Goal: Task Accomplishment & Management: Manage account settings

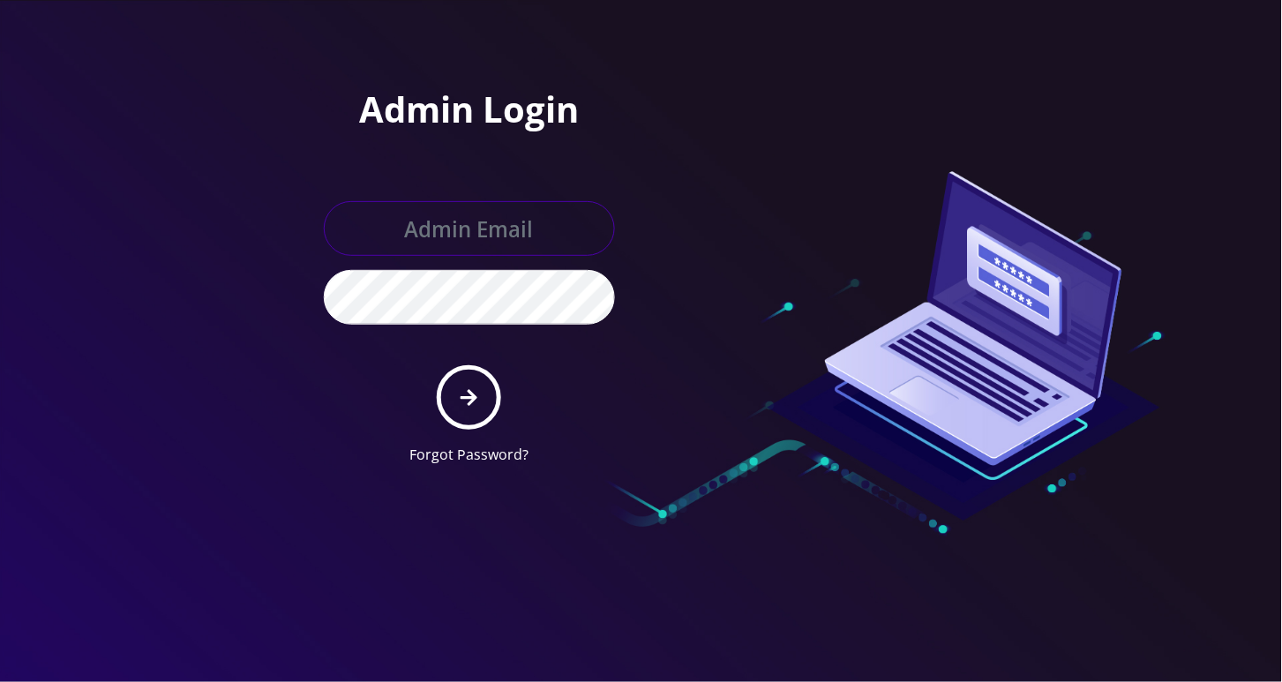
type input "[EMAIL_ADDRESS][DOMAIN_NAME]"
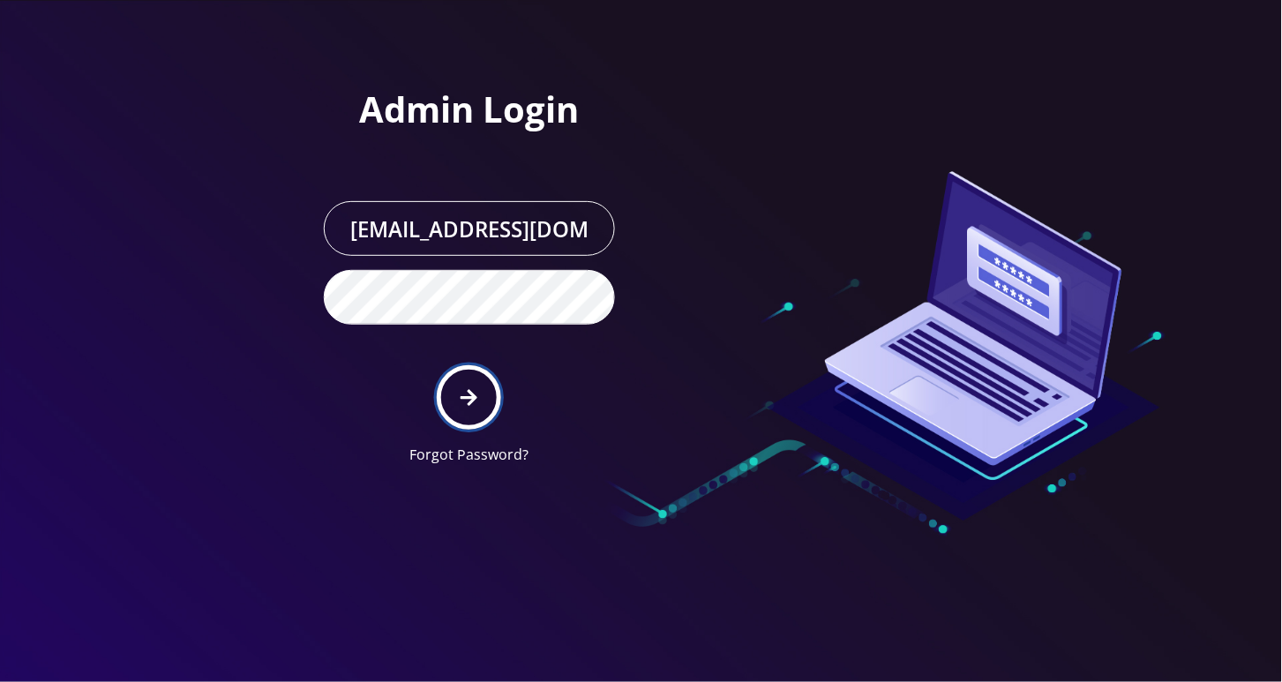
click at [471, 403] on icon "submit" at bounding box center [469, 397] width 17 height 17
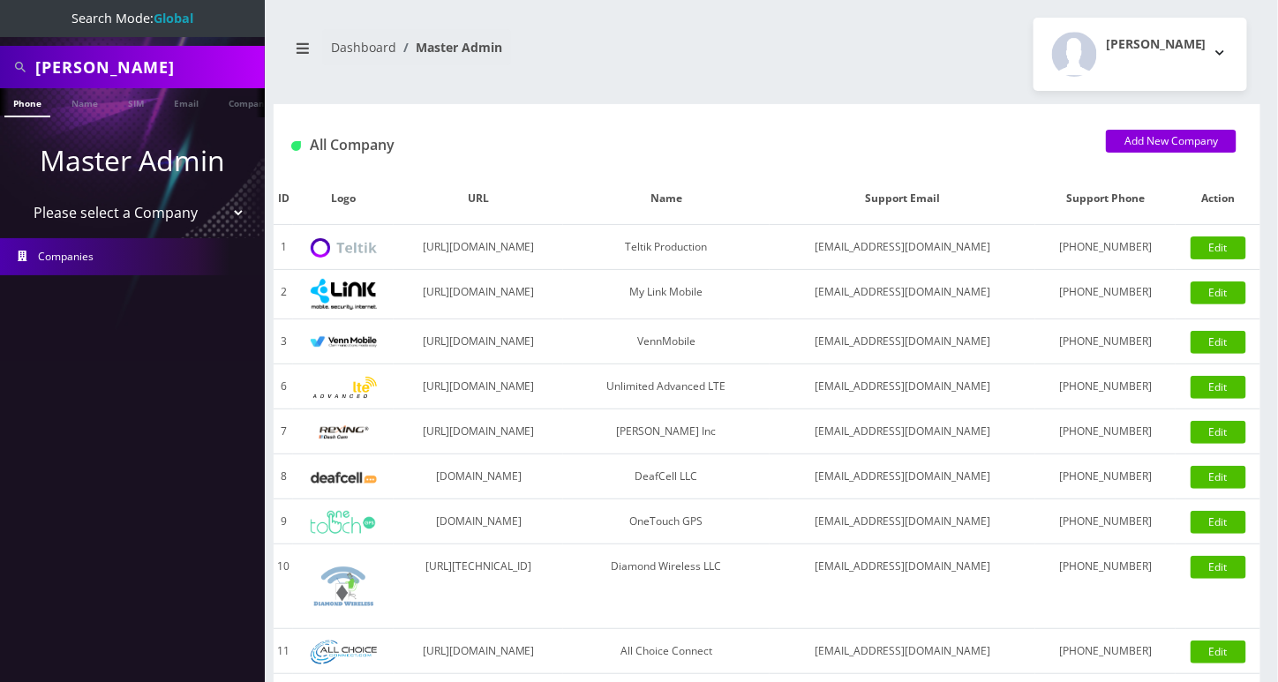
click at [104, 77] on input "salamon" at bounding box center [147, 67] width 225 height 34
type input "4434508068"
click at [32, 105] on link "Phone" at bounding box center [27, 102] width 46 height 29
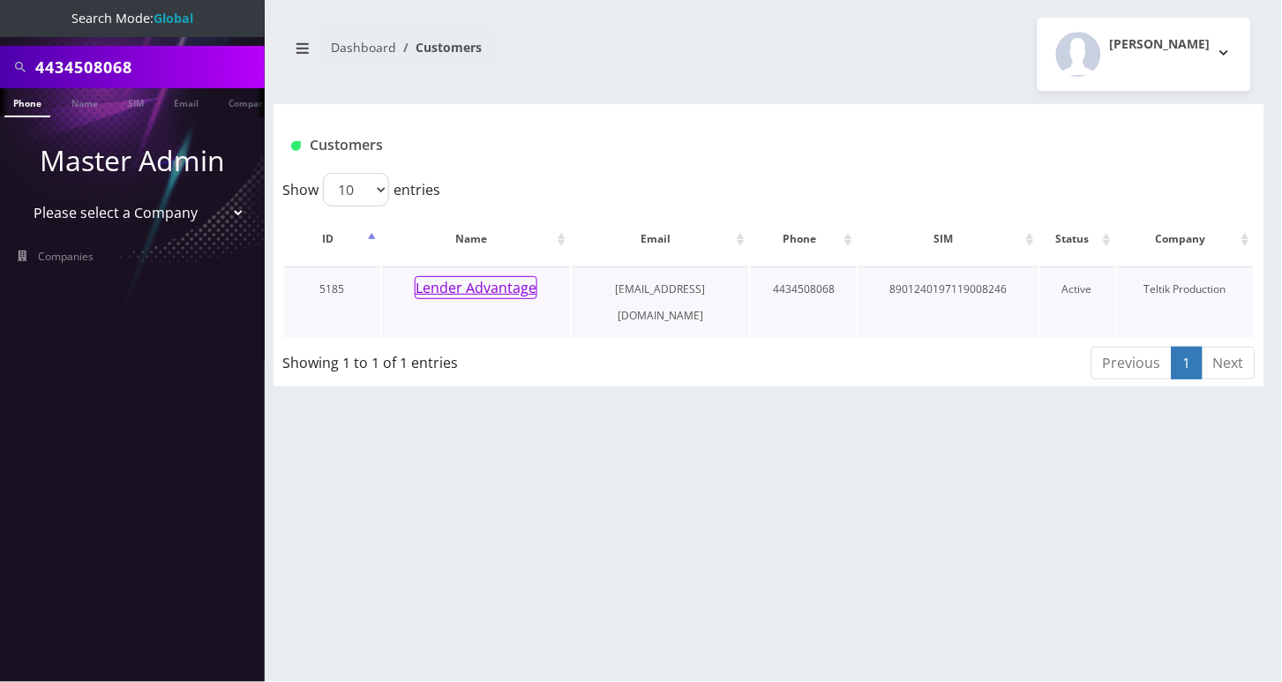
click at [498, 291] on button "Lender Advantage" at bounding box center [476, 287] width 123 height 23
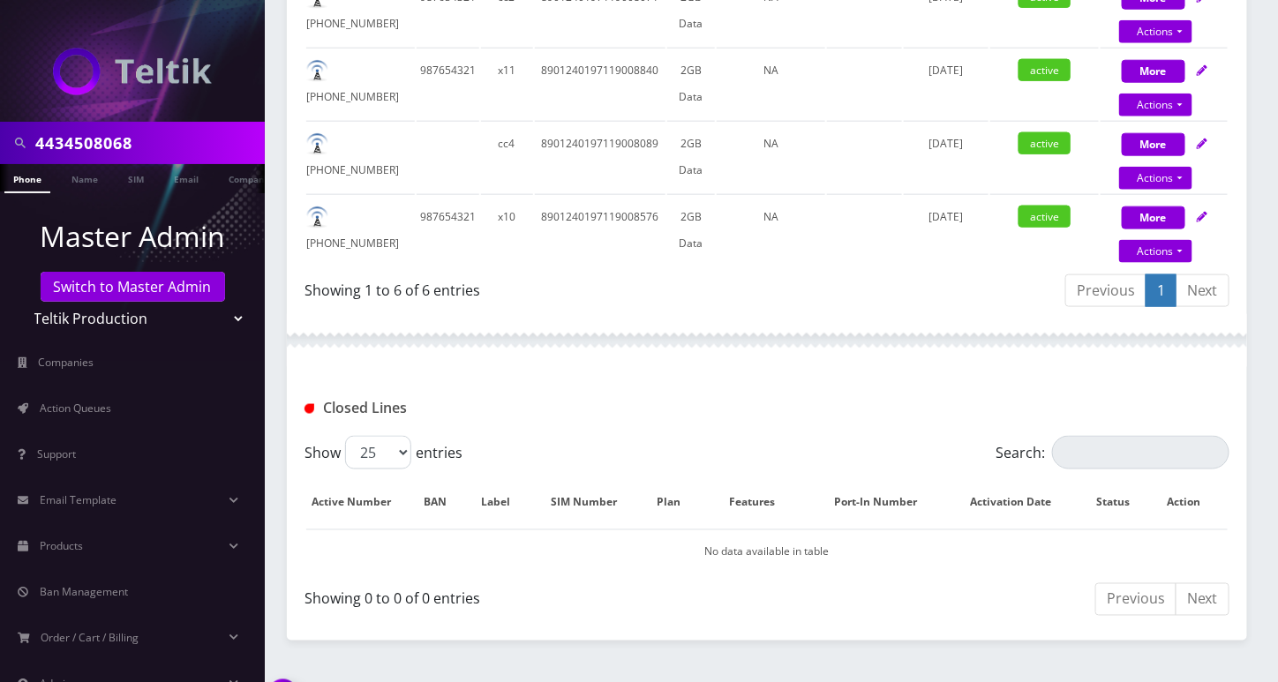
scroll to position [706, 0]
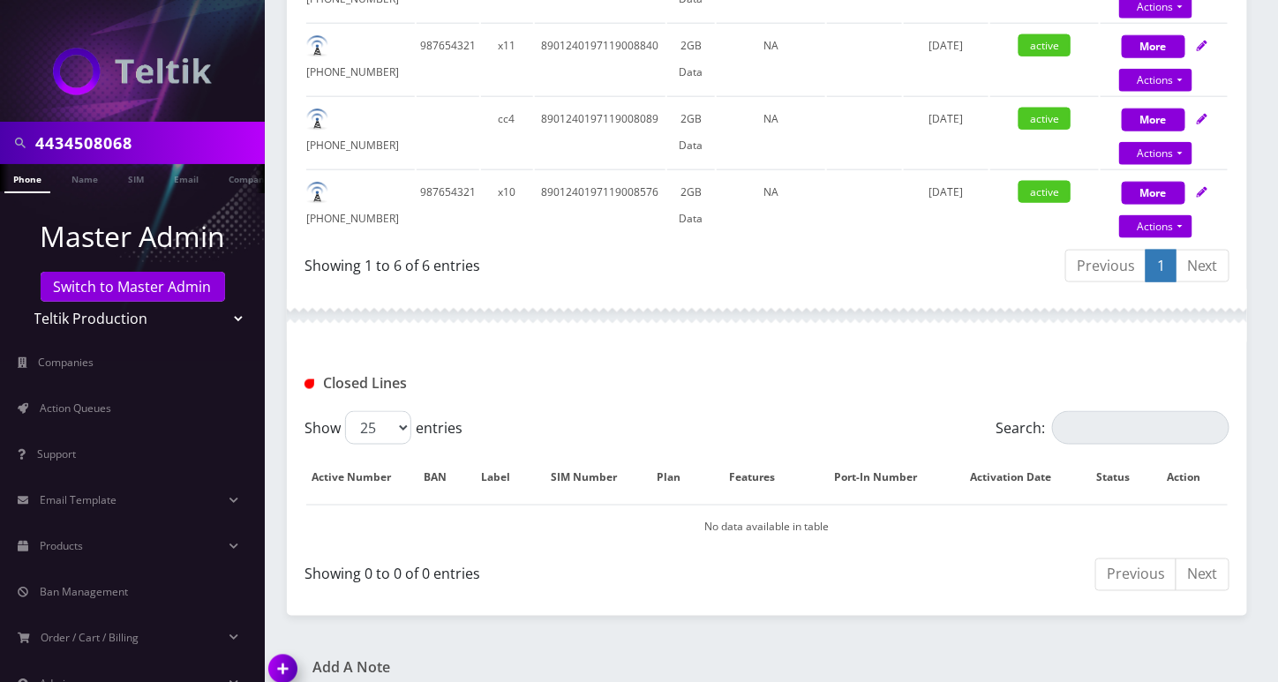
click at [1215, 269] on link "Next" at bounding box center [1202, 266] width 54 height 33
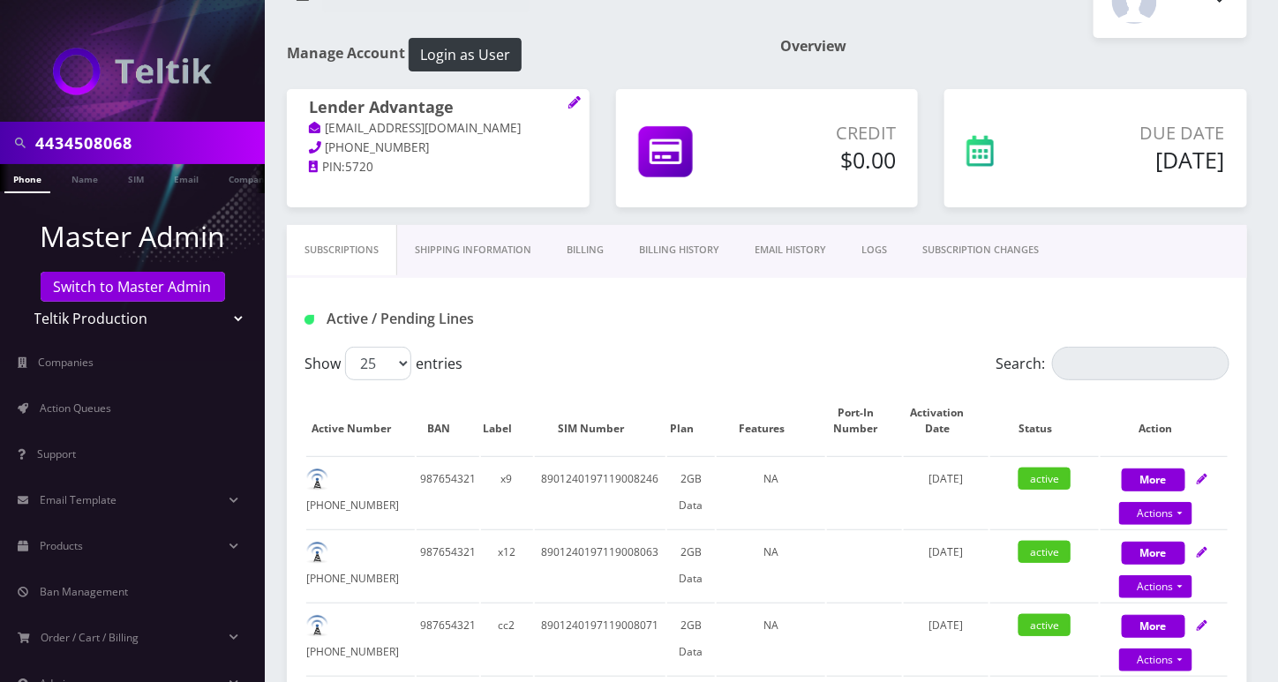
scroll to position [0, 0]
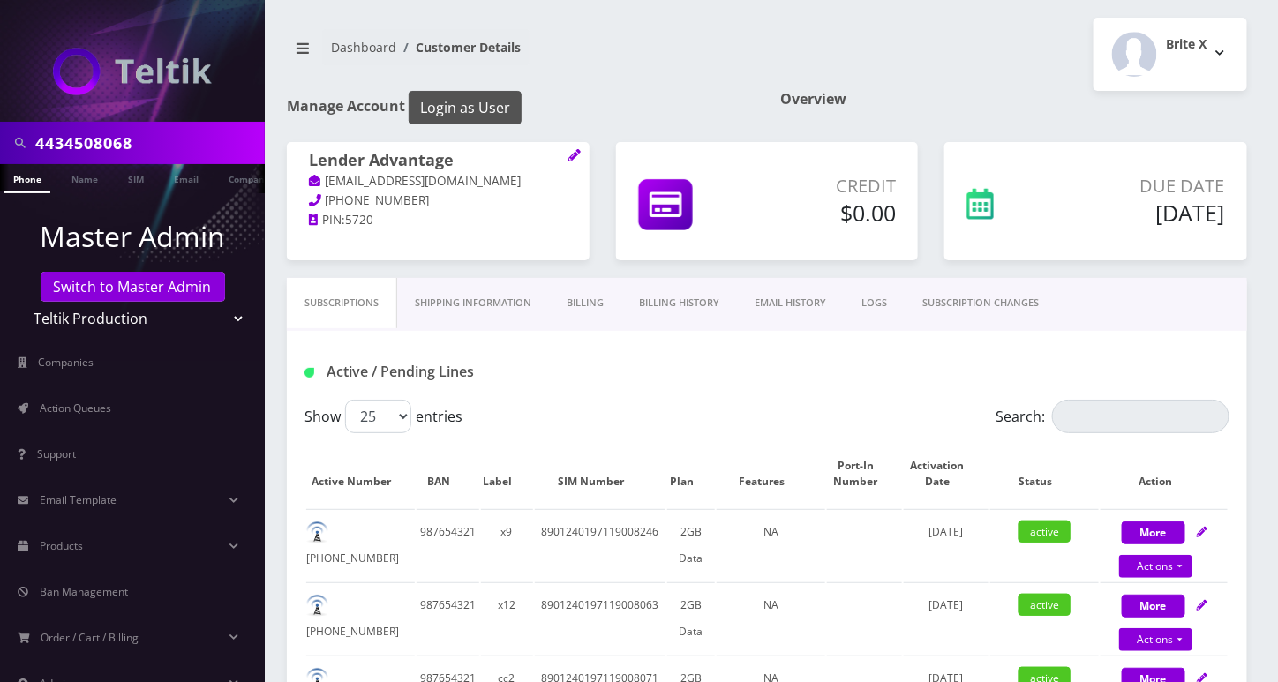
click at [495, 111] on button "Login as User" at bounding box center [464, 108] width 113 height 34
click at [468, 154] on h1 "Lender Advantage" at bounding box center [438, 161] width 259 height 21
copy h1 "Lender Advantage"
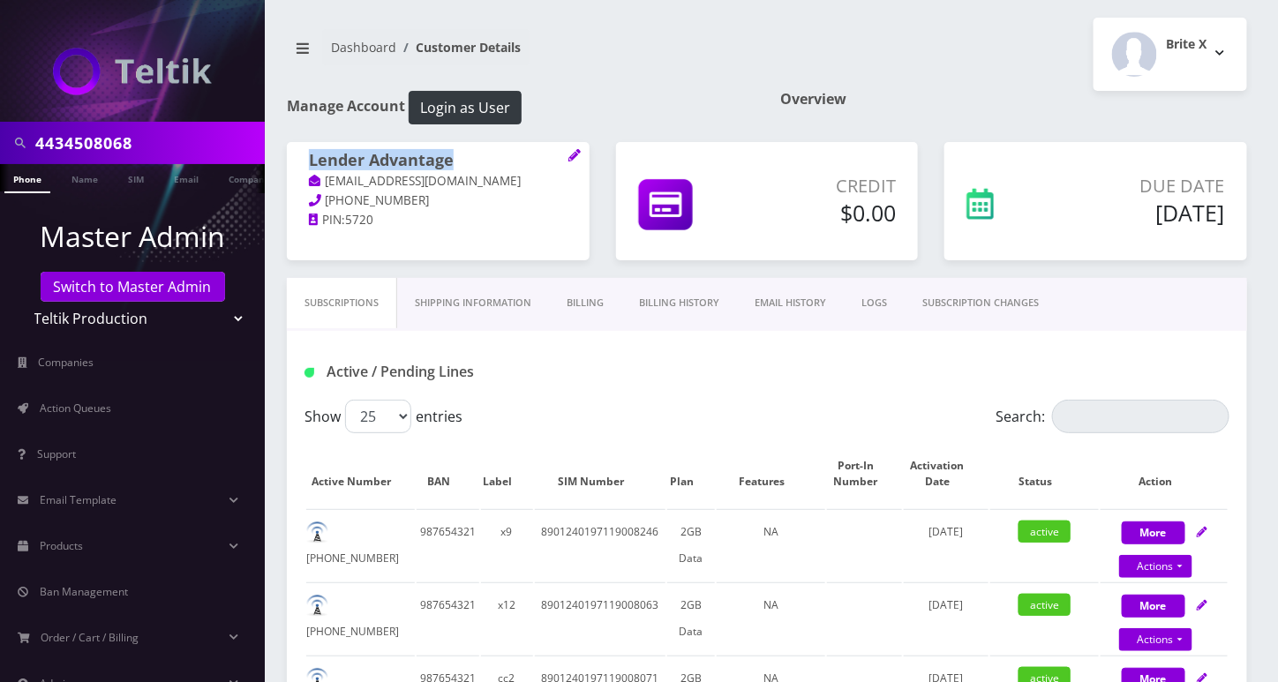
click at [57, 146] on input "4434508068" at bounding box center [147, 143] width 225 height 34
paste input "Lender Advantage"
type input "Lender Advantage"
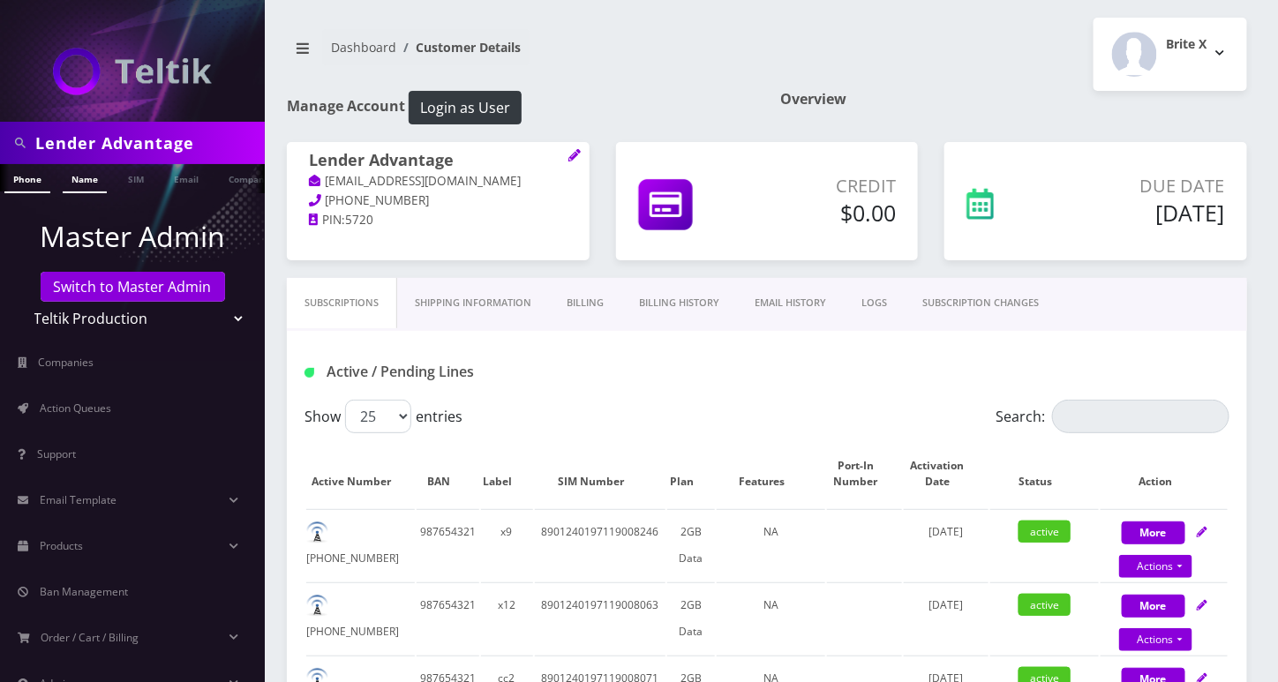
click at [86, 182] on link "Name" at bounding box center [85, 178] width 44 height 29
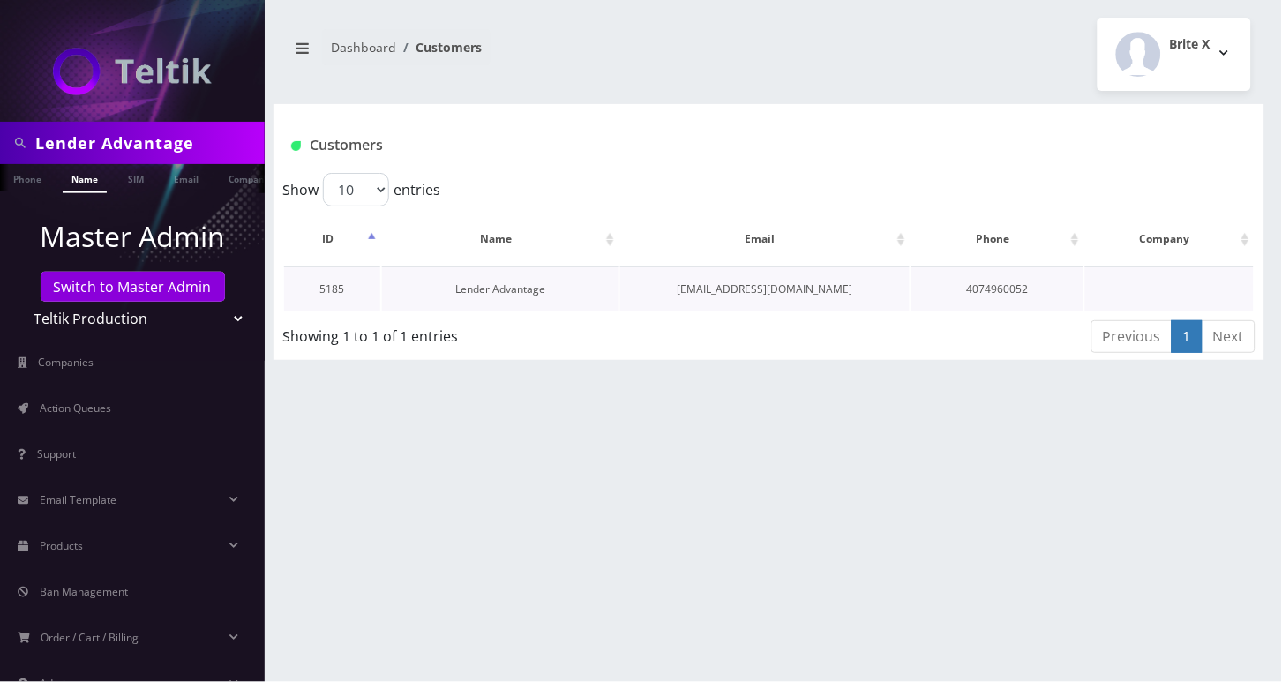
click at [543, 288] on link "Lender Advantage" at bounding box center [500, 288] width 90 height 15
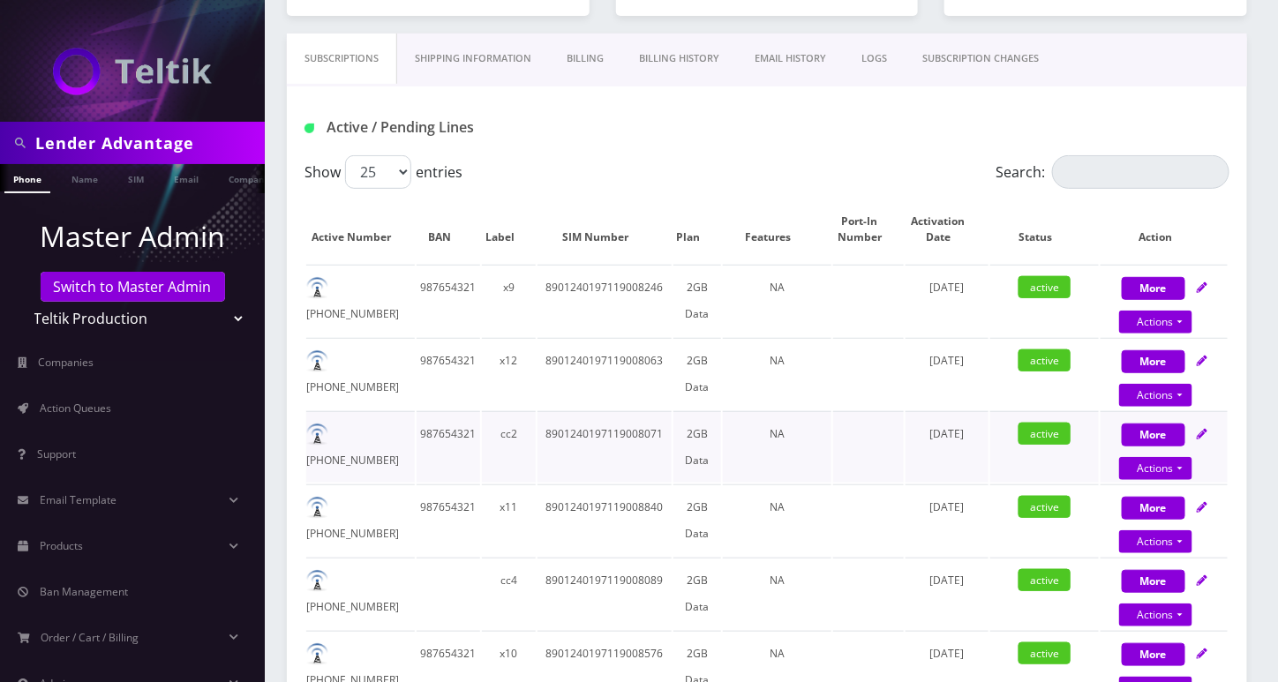
scroll to position [470, 0]
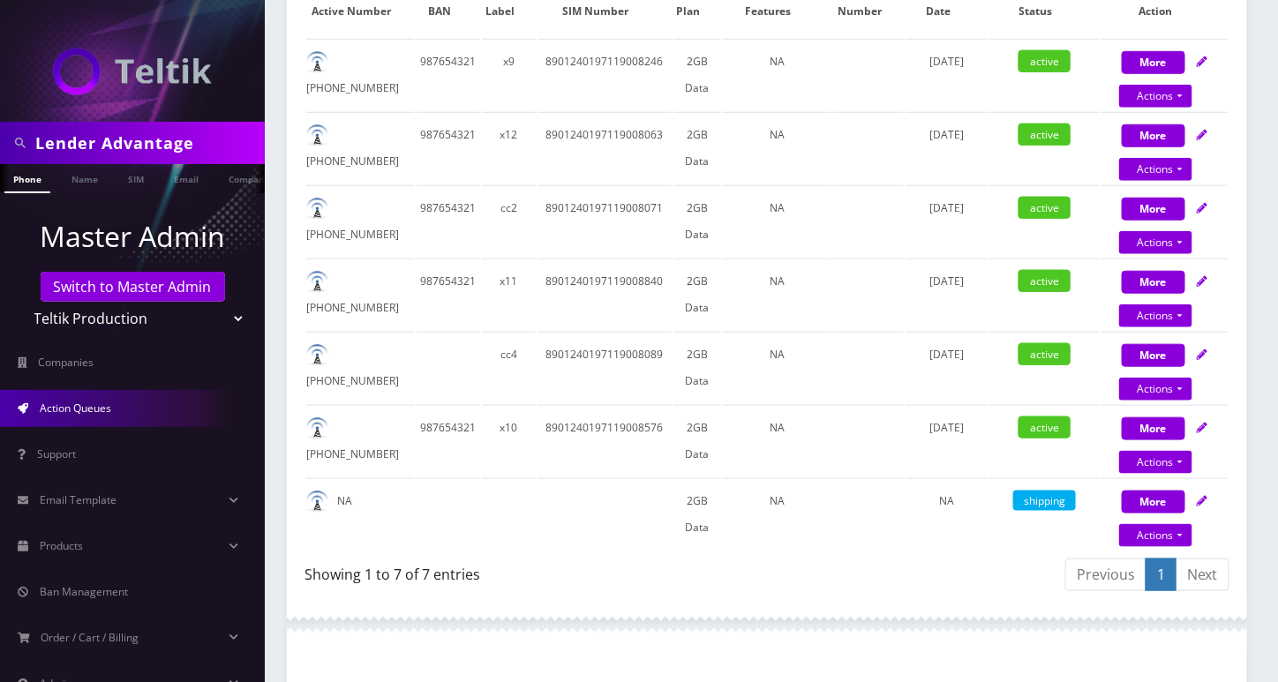
click at [106, 413] on span "Action Queues" at bounding box center [75, 408] width 71 height 15
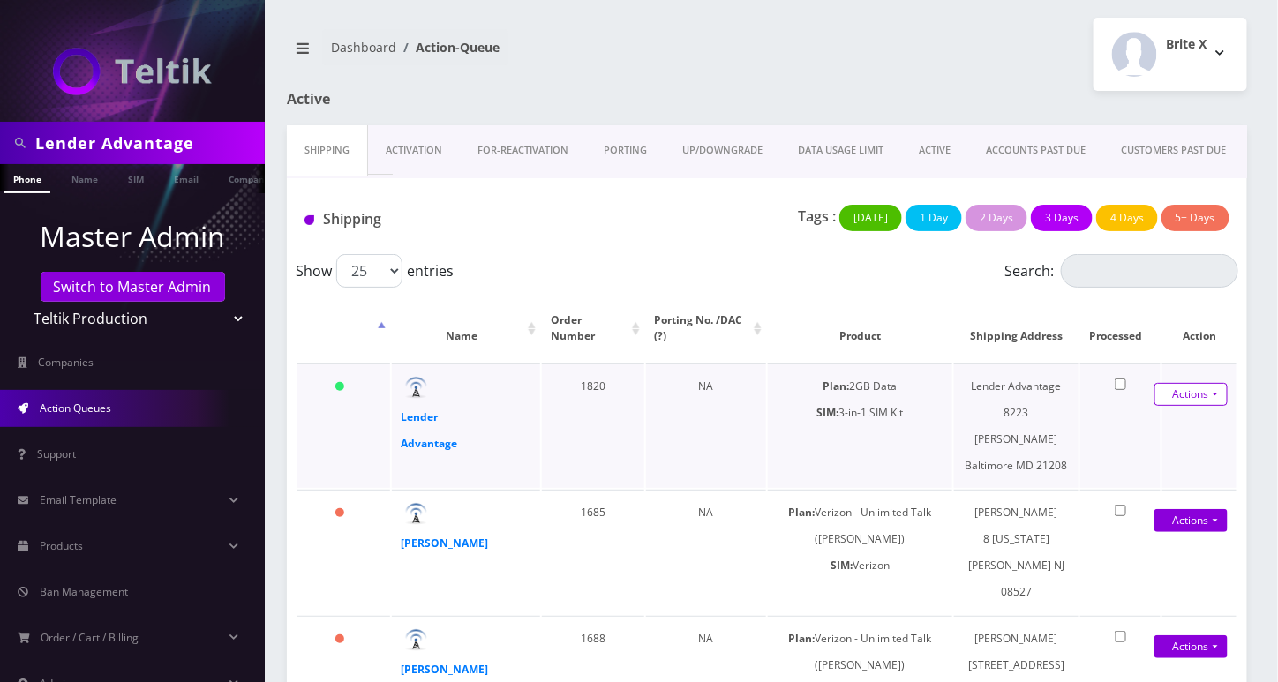
click at [1215, 394] on link "Actions" at bounding box center [1190, 394] width 73 height 23
click at [1141, 430] on link "Shipped" at bounding box center [1170, 428] width 141 height 26
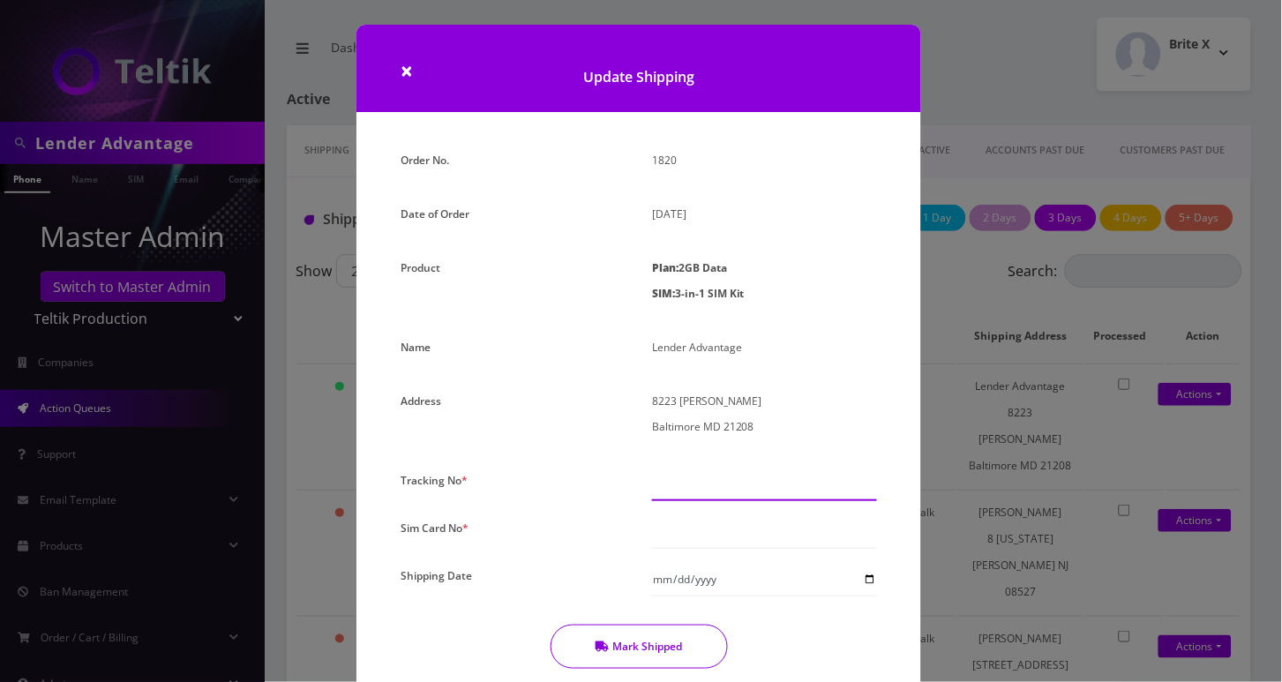
click at [703, 495] on input "text" at bounding box center [764, 485] width 225 height 34
type input "0"
click at [681, 534] on input "text" at bounding box center [764, 532] width 225 height 34
paste input "8901240197119008105"
type input "8901240197119008105"
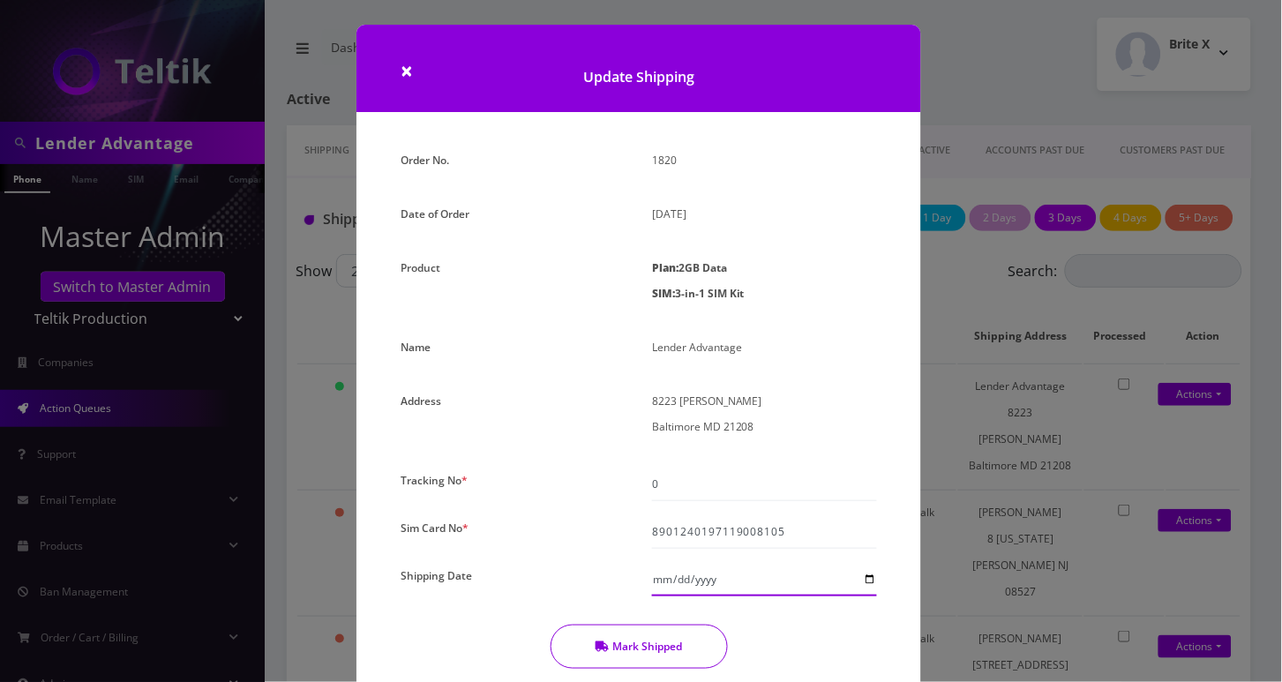
click at [701, 576] on input "Shipping Date" at bounding box center [764, 580] width 225 height 34
click at [867, 575] on input "Shipping Date" at bounding box center [764, 580] width 225 height 34
type input "2025-09-10"
click at [662, 643] on button "Mark Shipped" at bounding box center [639, 647] width 177 height 44
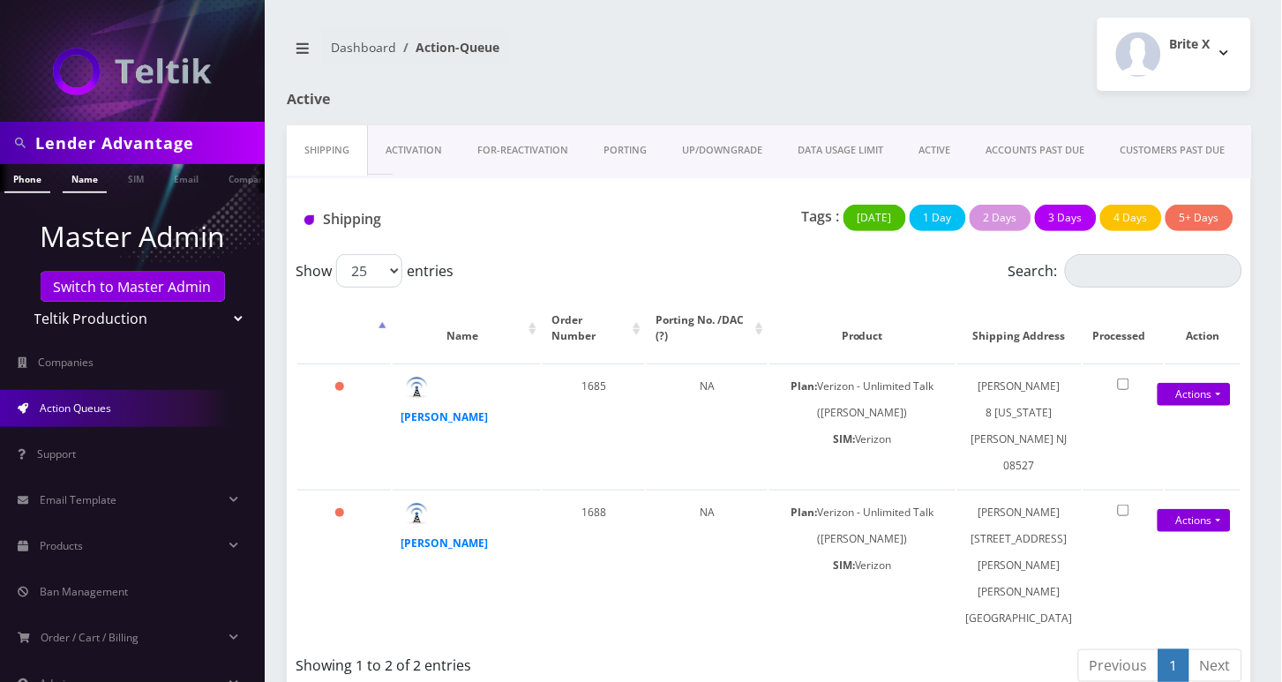
click at [94, 173] on link "Name" at bounding box center [85, 178] width 44 height 29
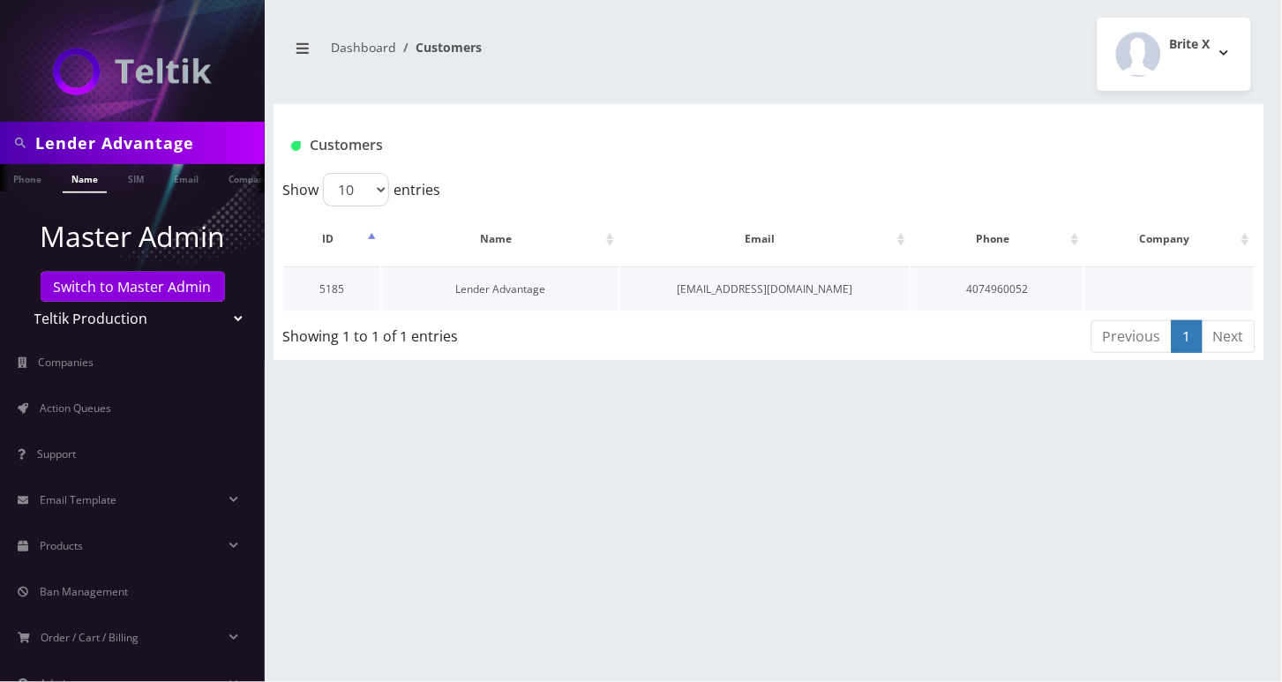
click at [488, 289] on link "Lender Advantage" at bounding box center [500, 288] width 90 height 15
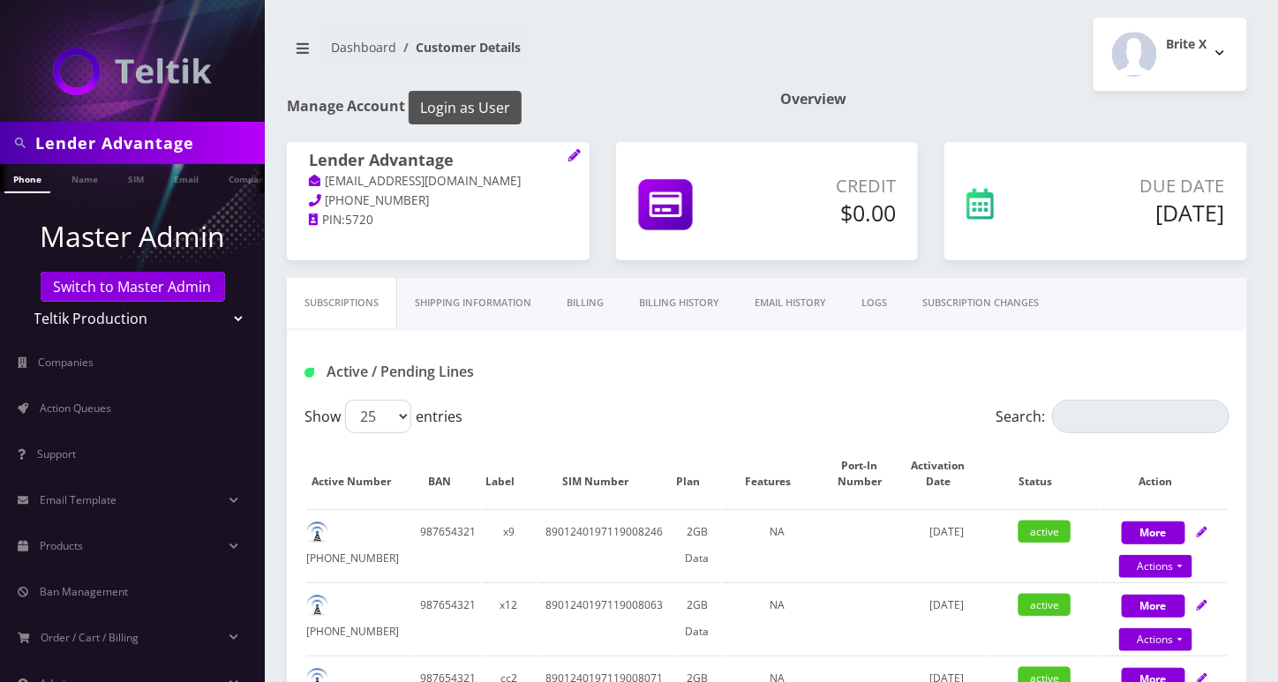
click at [498, 105] on button "Login as User" at bounding box center [464, 108] width 113 height 34
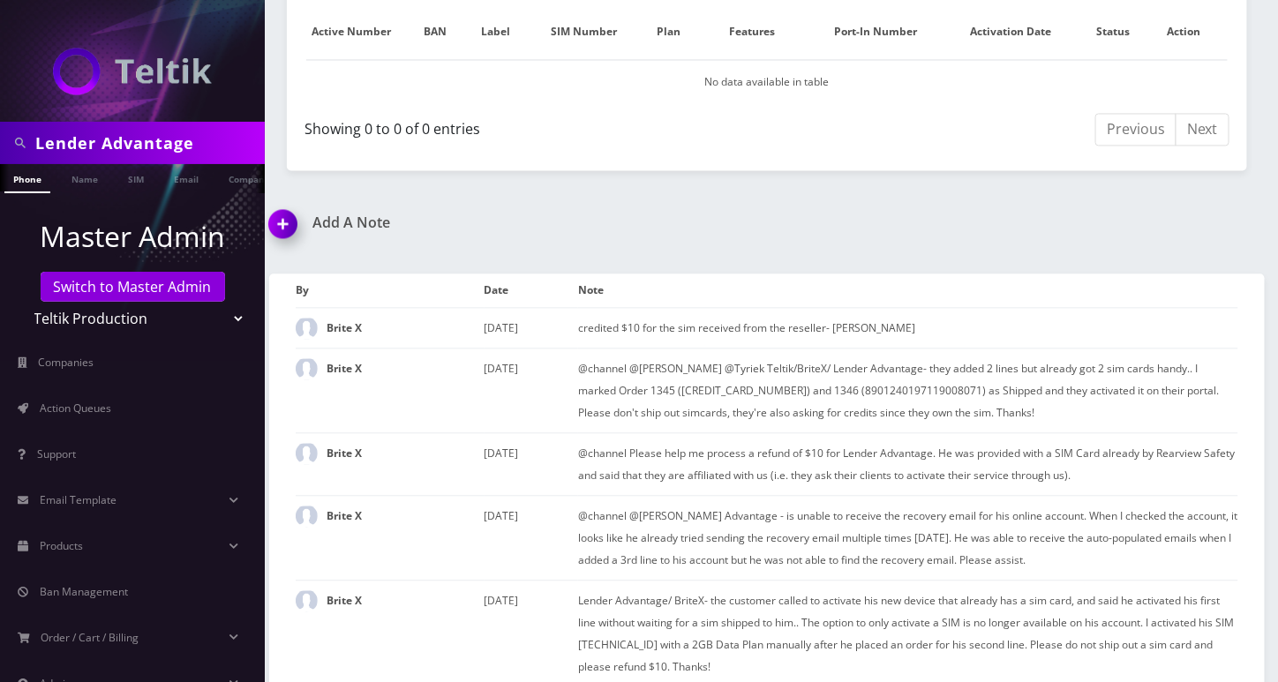
scroll to position [1233, 0]
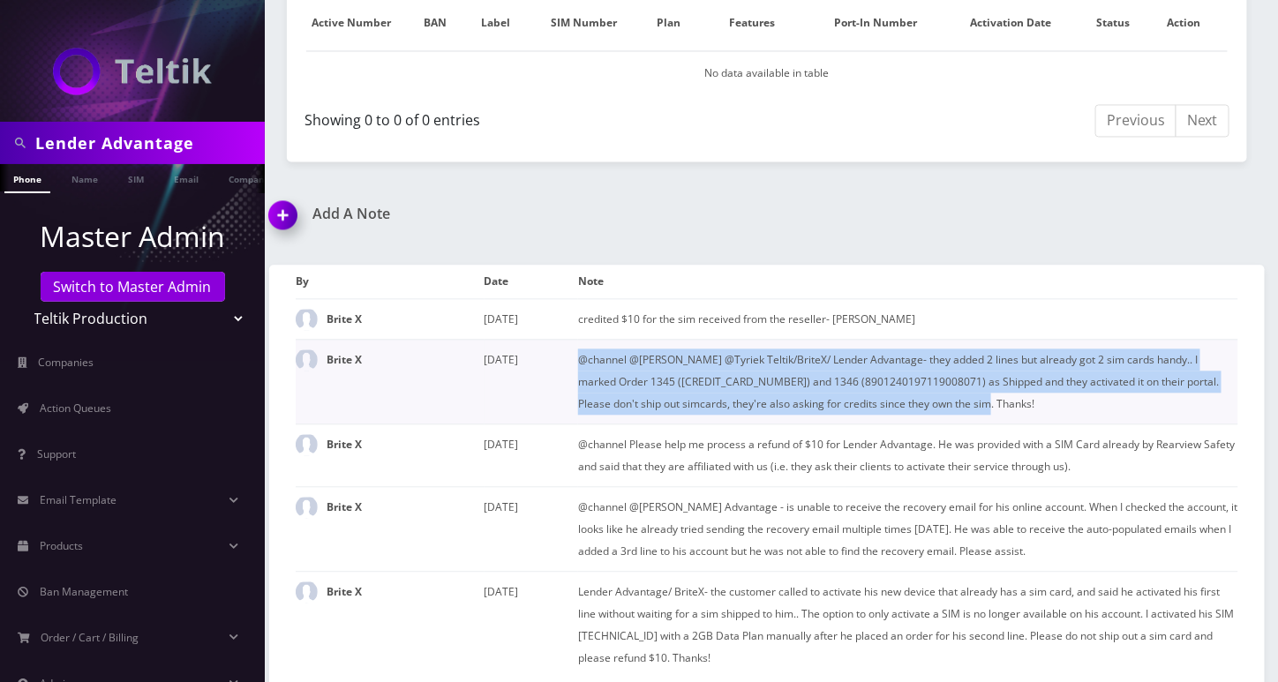
drag, startPoint x: 963, startPoint y: 396, endPoint x: 579, endPoint y: 347, distance: 387.0
click at [579, 347] on td "@channel @loren @Tyriek Teltik/BriteX/ Lender Advantage- they added 2 lines but…" at bounding box center [908, 381] width 660 height 85
copy td "@channel @loren @Tyriek Teltik/BriteX/ Lender Advantage- they added 2 lines but…"
click at [24, 177] on link "Phone" at bounding box center [27, 178] width 46 height 29
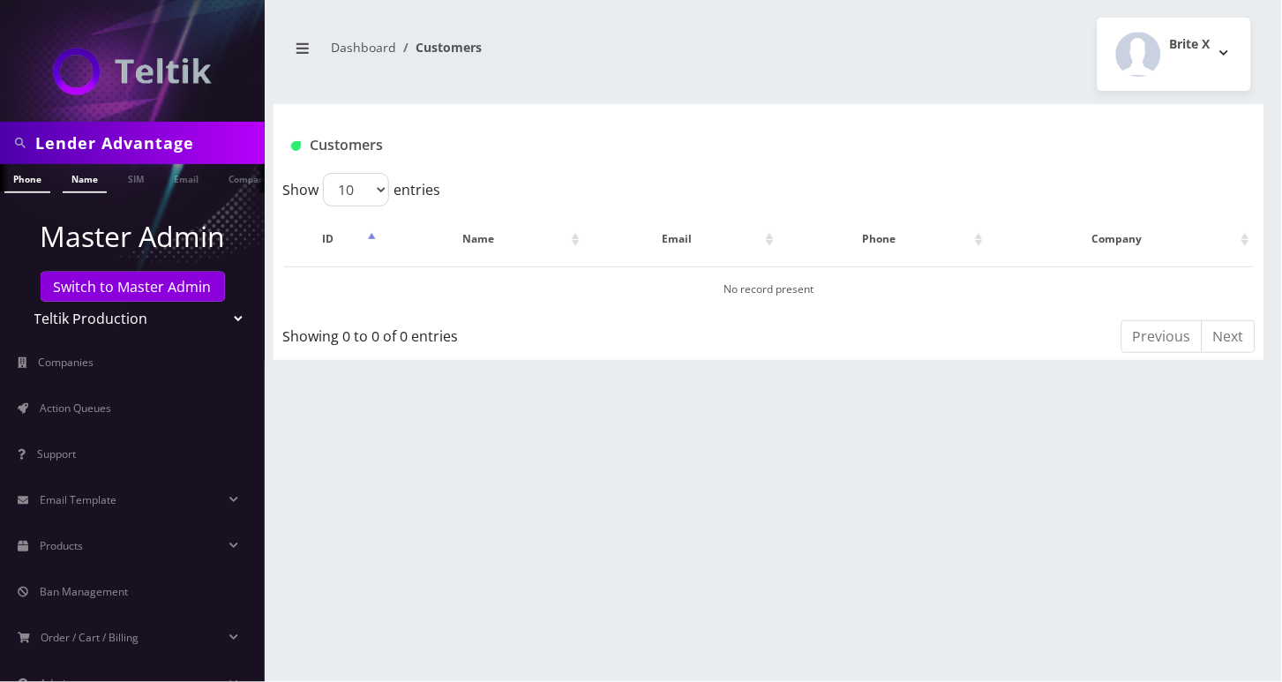
click at [95, 184] on link "Name" at bounding box center [85, 178] width 44 height 29
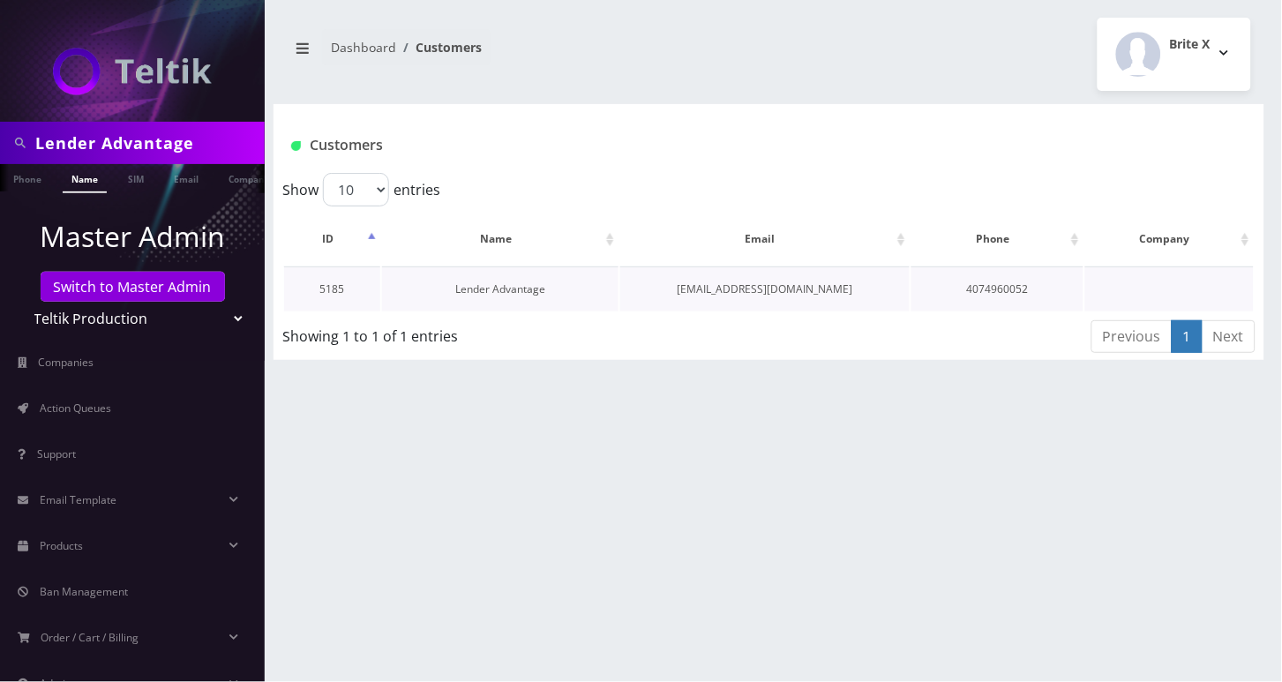
click at [510, 287] on link "Lender Advantage" at bounding box center [500, 288] width 90 height 15
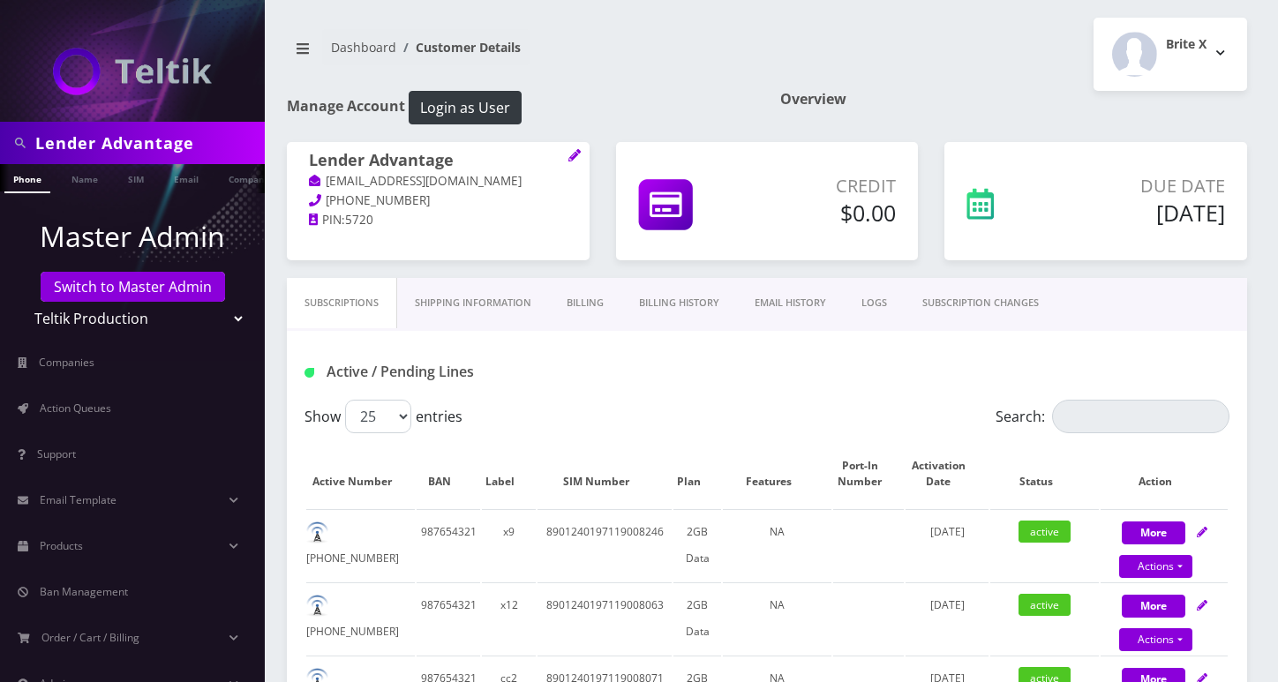
scroll to position [588, 0]
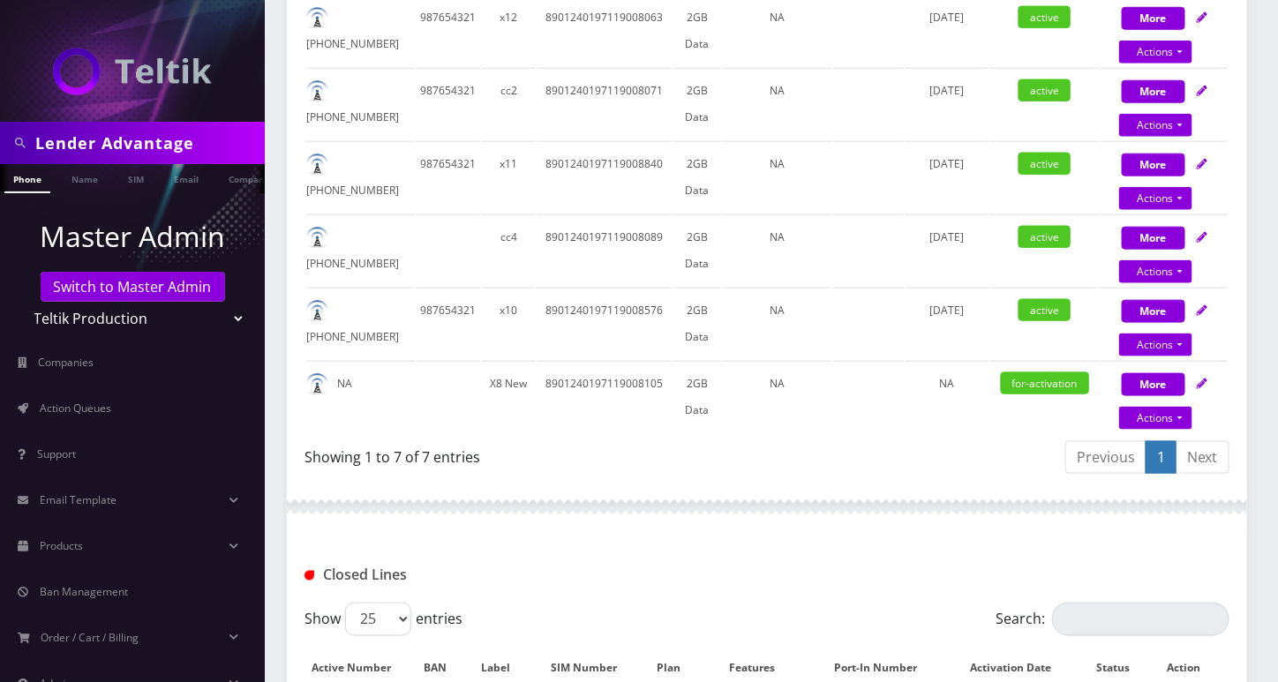
drag, startPoint x: 1263, startPoint y: 550, endPoint x: 1031, endPoint y: 438, distance: 257.7
click at [1263, 549] on div "Lender Advantage Phone Name SIM Email Company Customer Dashboard Customer Detai…" at bounding box center [767, 374] width 1022 height 1925
click at [91, 178] on link "Name" at bounding box center [85, 178] width 44 height 29
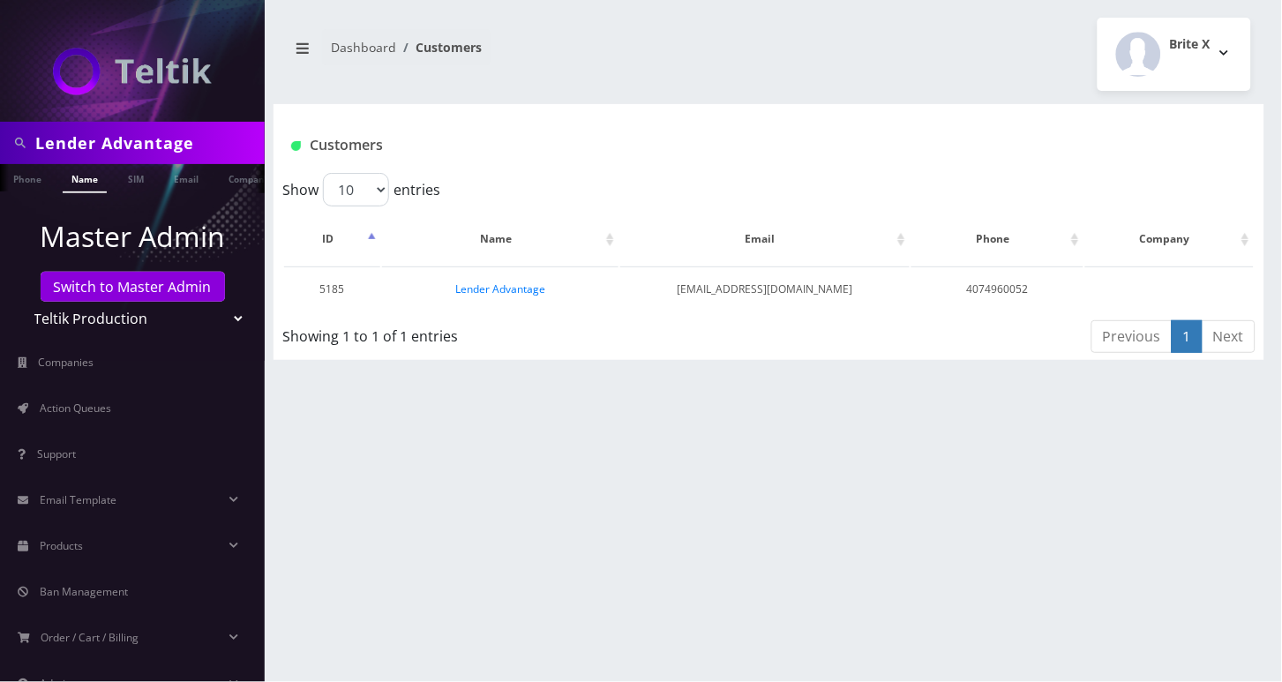
drag, startPoint x: 1170, startPoint y: 493, endPoint x: 1027, endPoint y: 436, distance: 154.0
click at [1170, 493] on div "Lender Advantage Phone Name SIM Email Company Customer Dashboard Customers Brit…" at bounding box center [769, 341] width 1026 height 682
drag, startPoint x: 509, startPoint y: 288, endPoint x: 450, endPoint y: 295, distance: 59.5
click at [450, 295] on td "Lender Advantage" at bounding box center [500, 288] width 236 height 45
copy link "Lender Advantage"
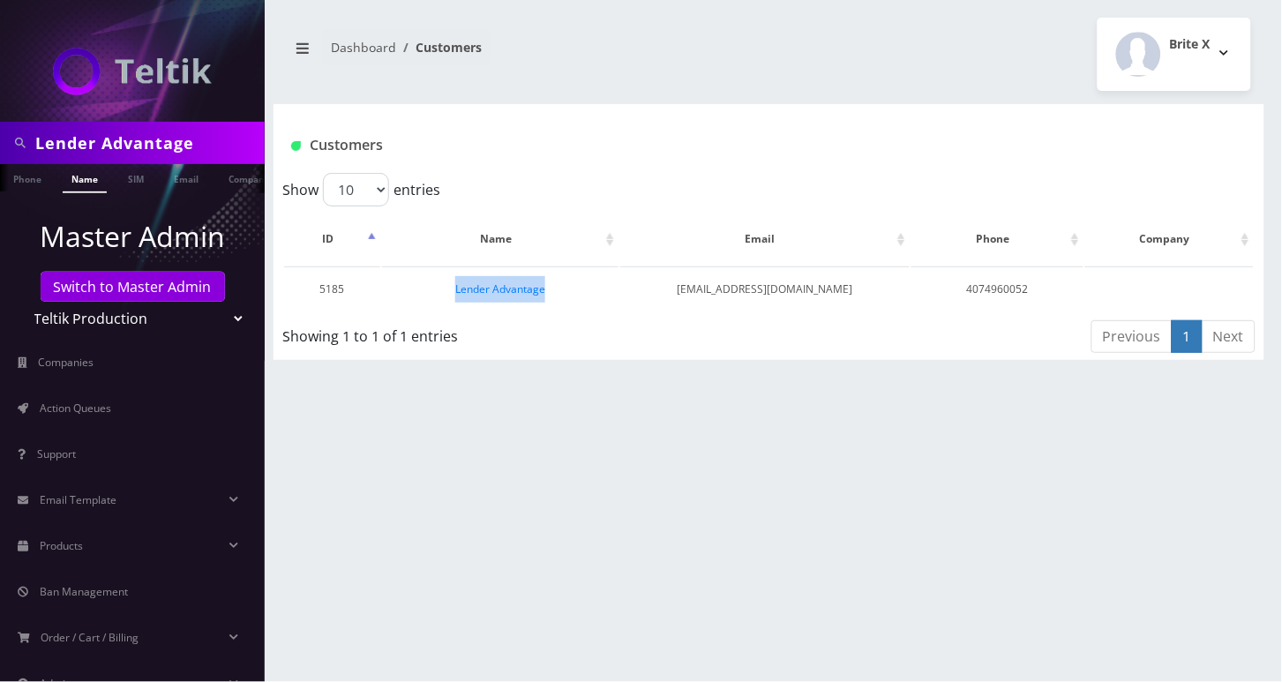
drag, startPoint x: 1143, startPoint y: 152, endPoint x: 1052, endPoint y: 161, distance: 92.3
click at [1143, 152] on div "Customers" at bounding box center [769, 145] width 982 height 29
click at [509, 291] on link "Lender Advantage" at bounding box center [500, 288] width 90 height 15
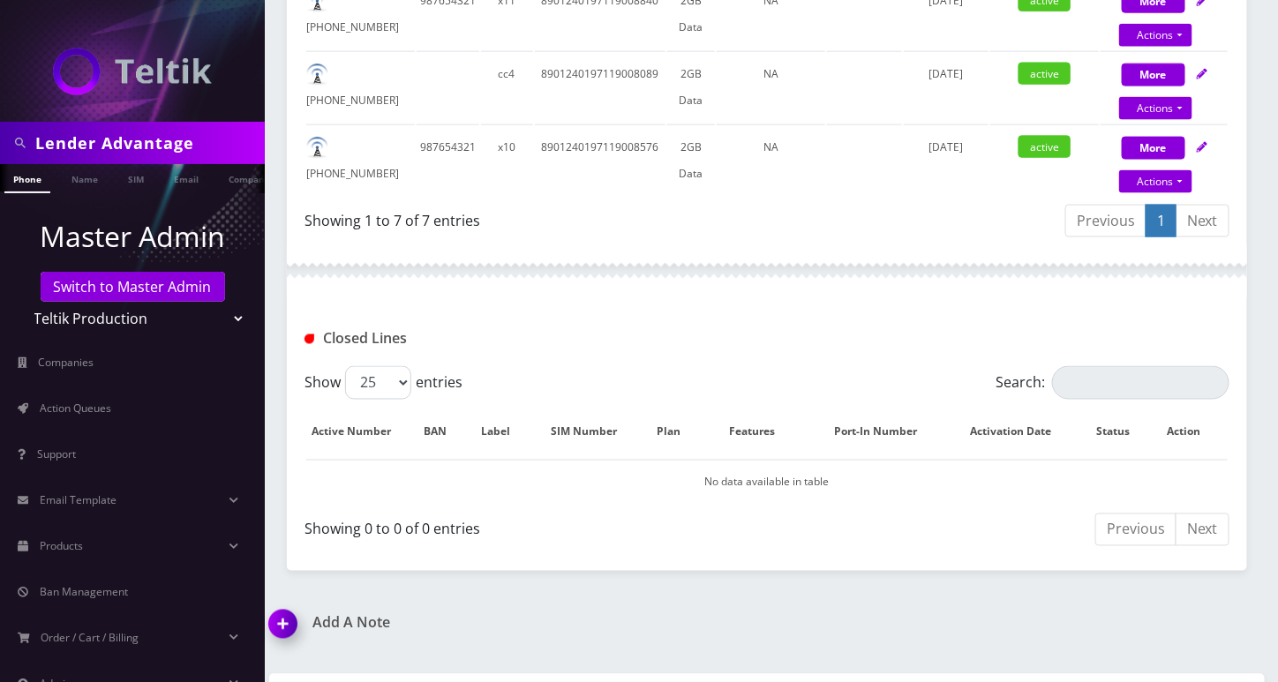
scroll to position [799, 0]
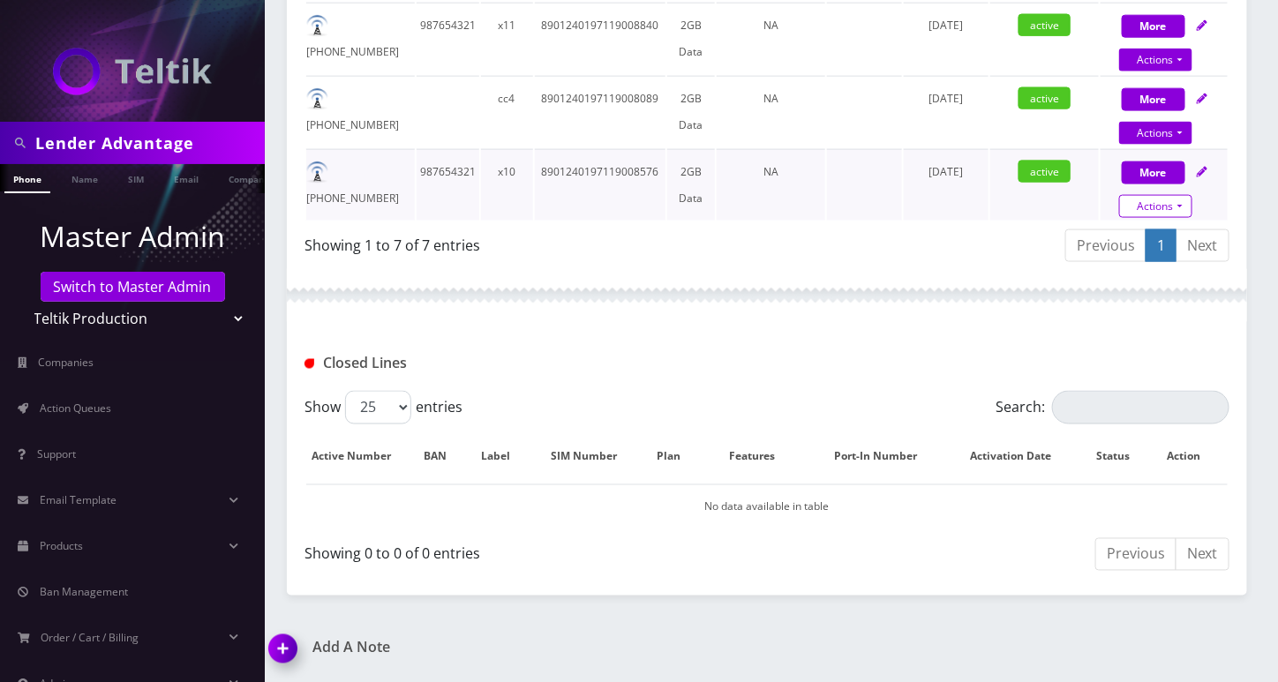
click at [1169, 201] on link "Actions" at bounding box center [1155, 206] width 73 height 23
select select "47"
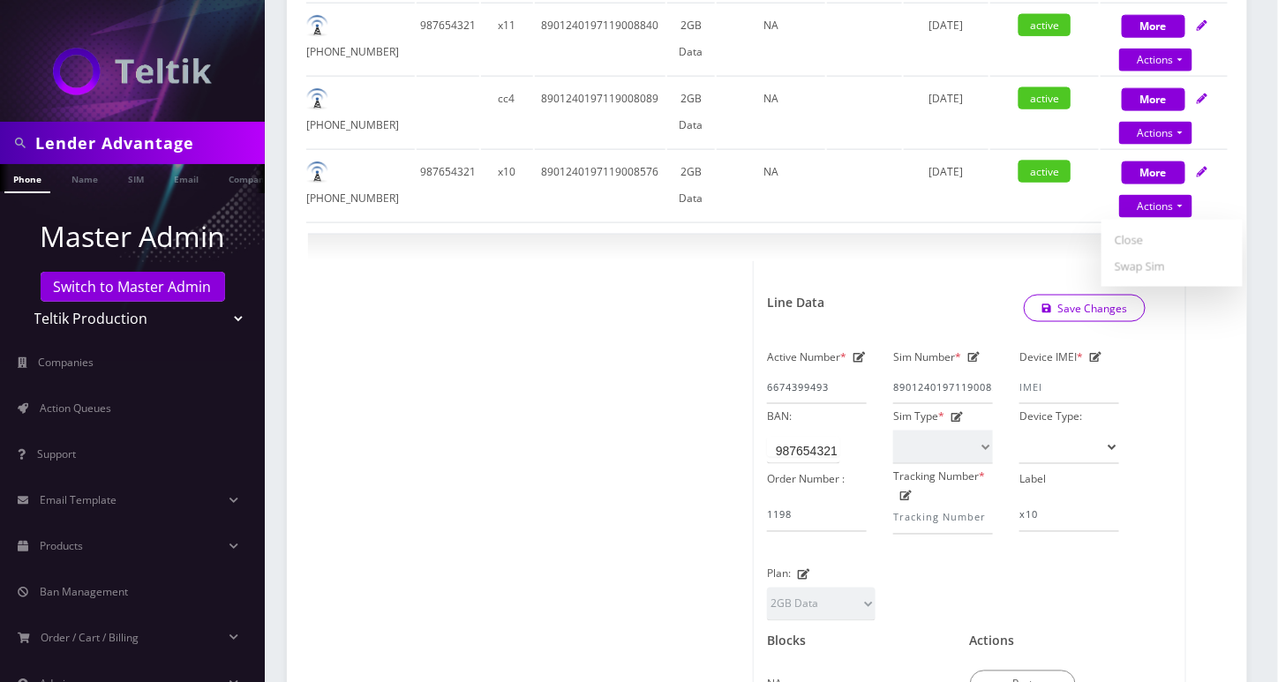
click at [1258, 449] on div "Subscriptions Shipping Information Billing Billing History EMAIL HISTORY LOGS S…" at bounding box center [767, 380] width 986 height 1803
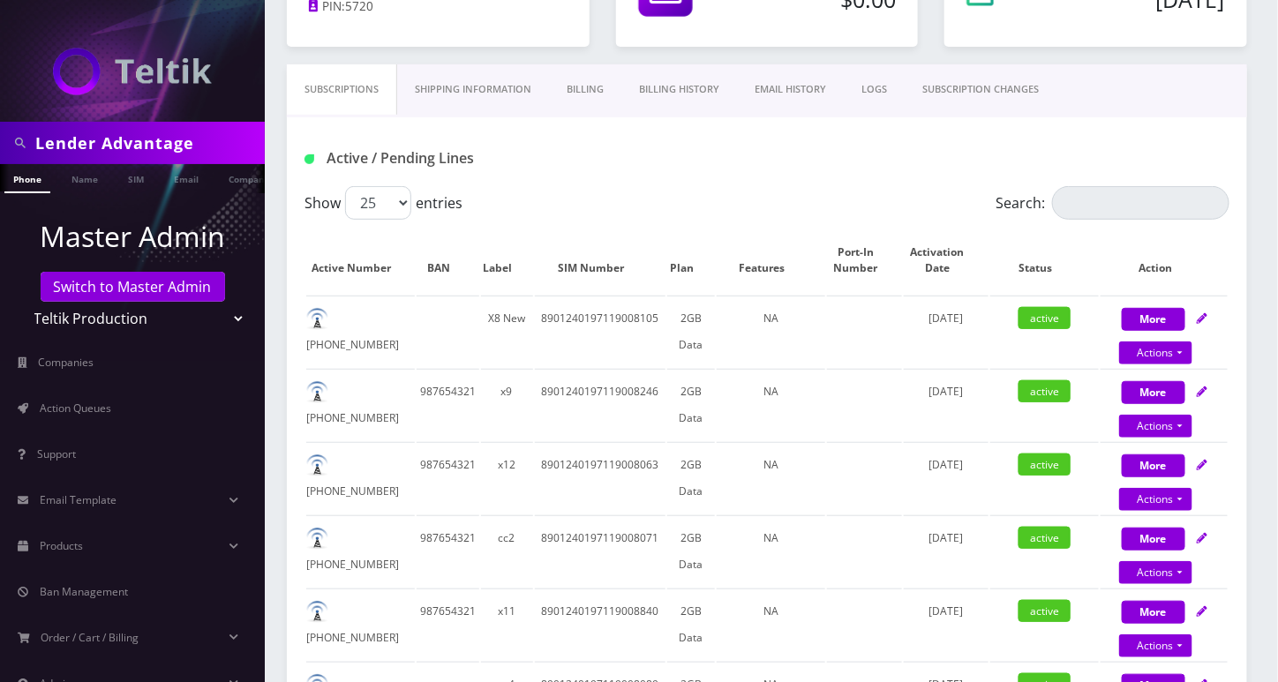
scroll to position [212, 0]
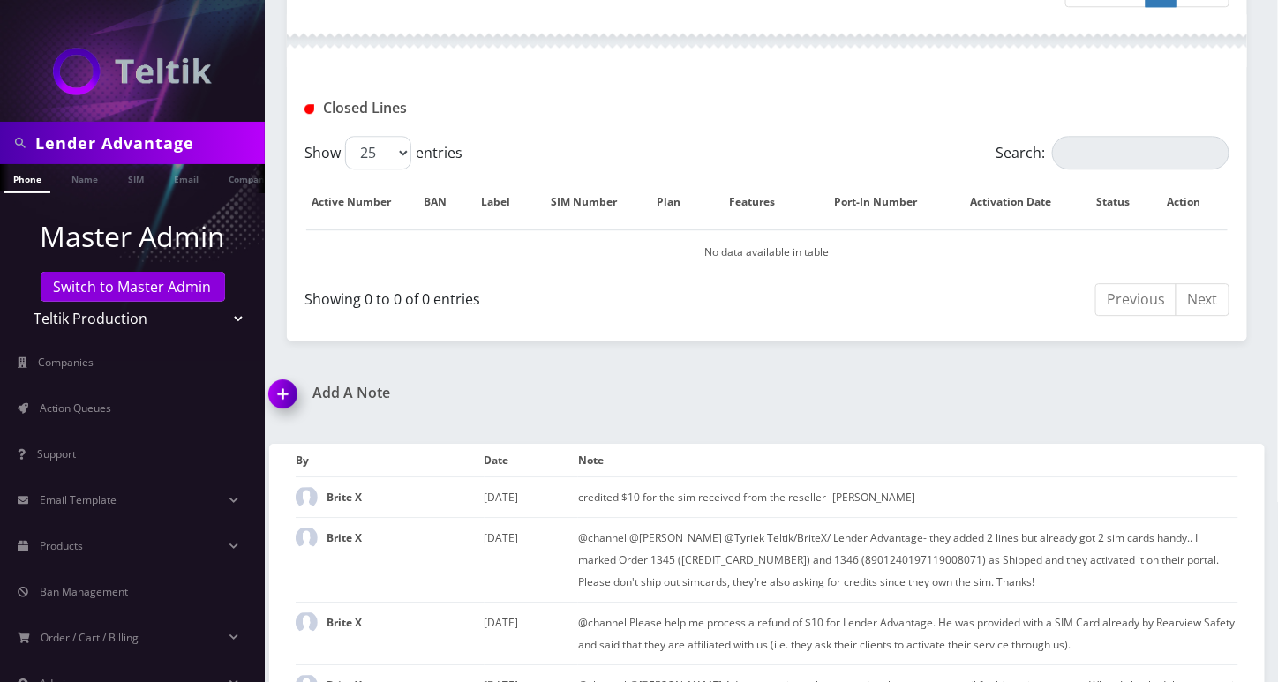
click at [279, 385] on img at bounding box center [286, 400] width 52 height 52
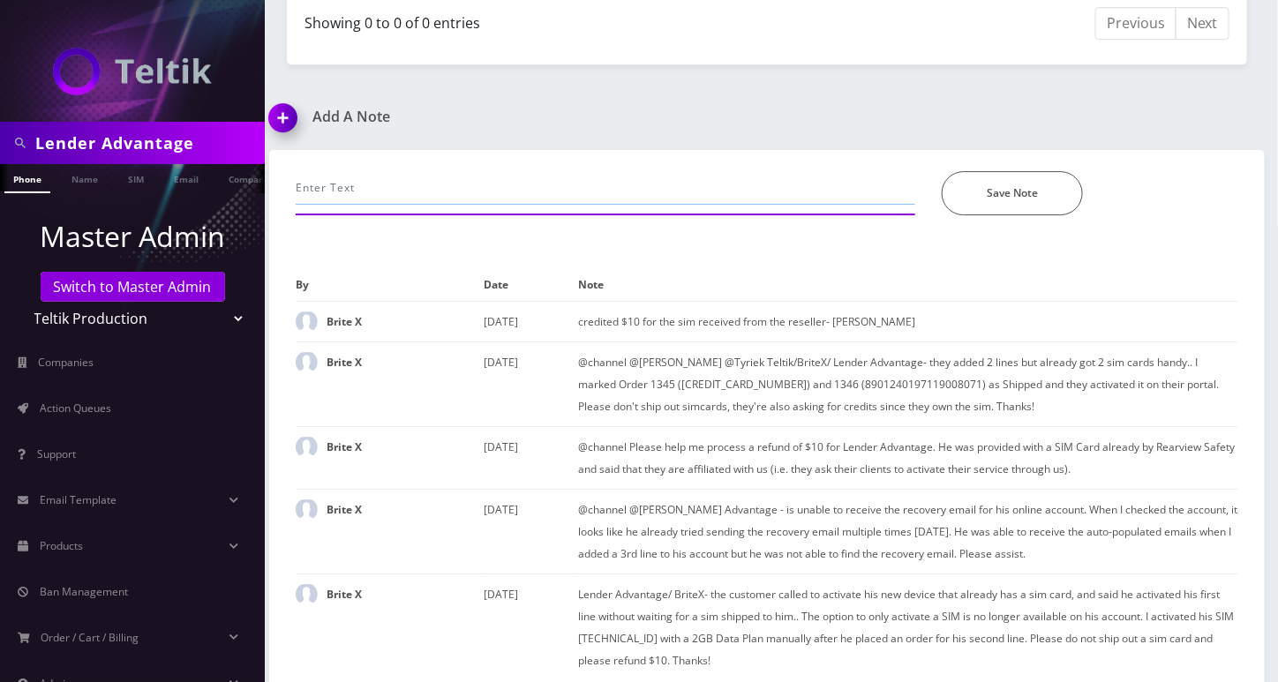
click at [481, 171] on input "text" at bounding box center [605, 188] width 619 height 34
click at [484, 171] on input "text" at bounding box center [605, 188] width 619 height 34
paste input "@channel @[PERSON_NAME] @Tyriek Teltik/BriteX/ Lender Advantage-- he added a ne…"
type input "@channel @[PERSON_NAME] @Tyriek Teltik/BriteX/ Lender Advantage-- he added a ne…"
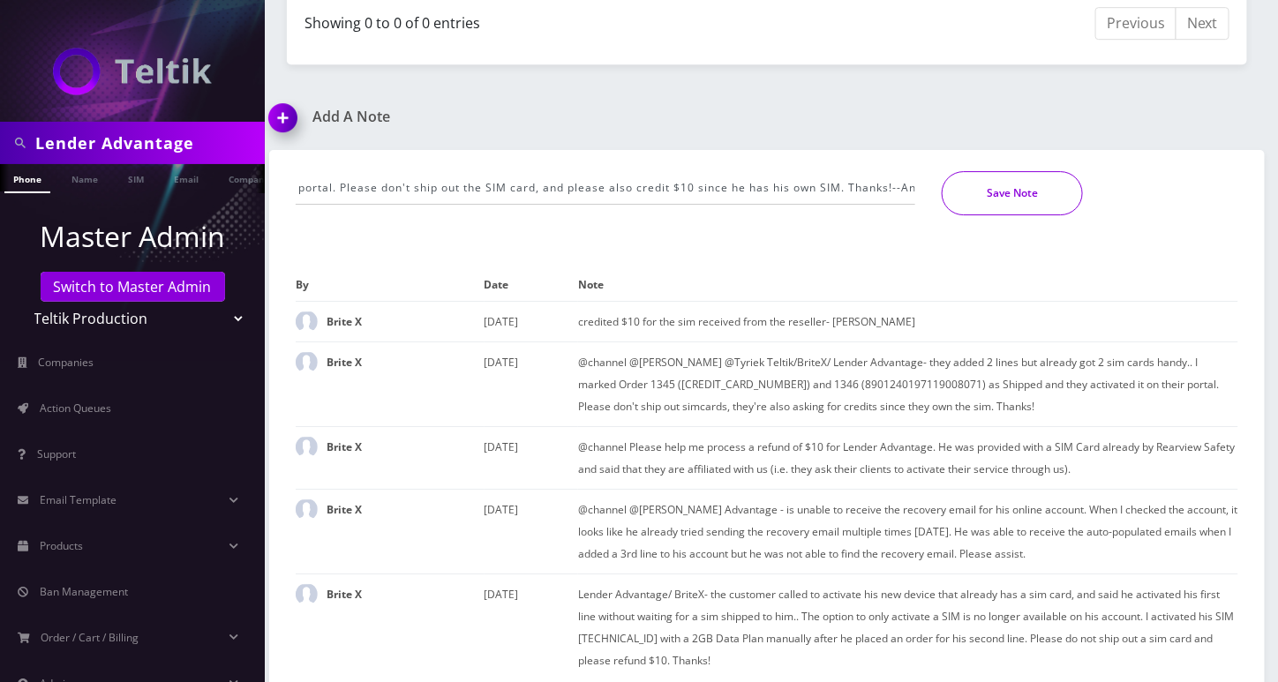
click at [998, 179] on button "Save Note" at bounding box center [1011, 193] width 141 height 44
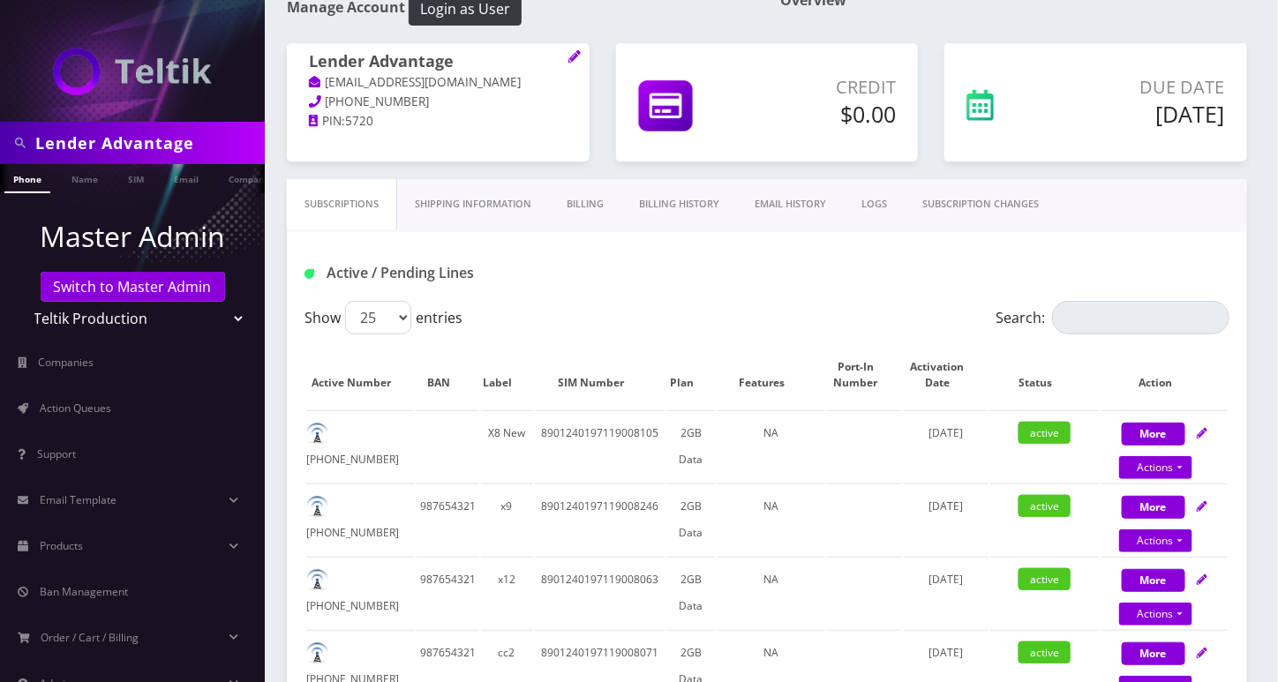
scroll to position [2, 0]
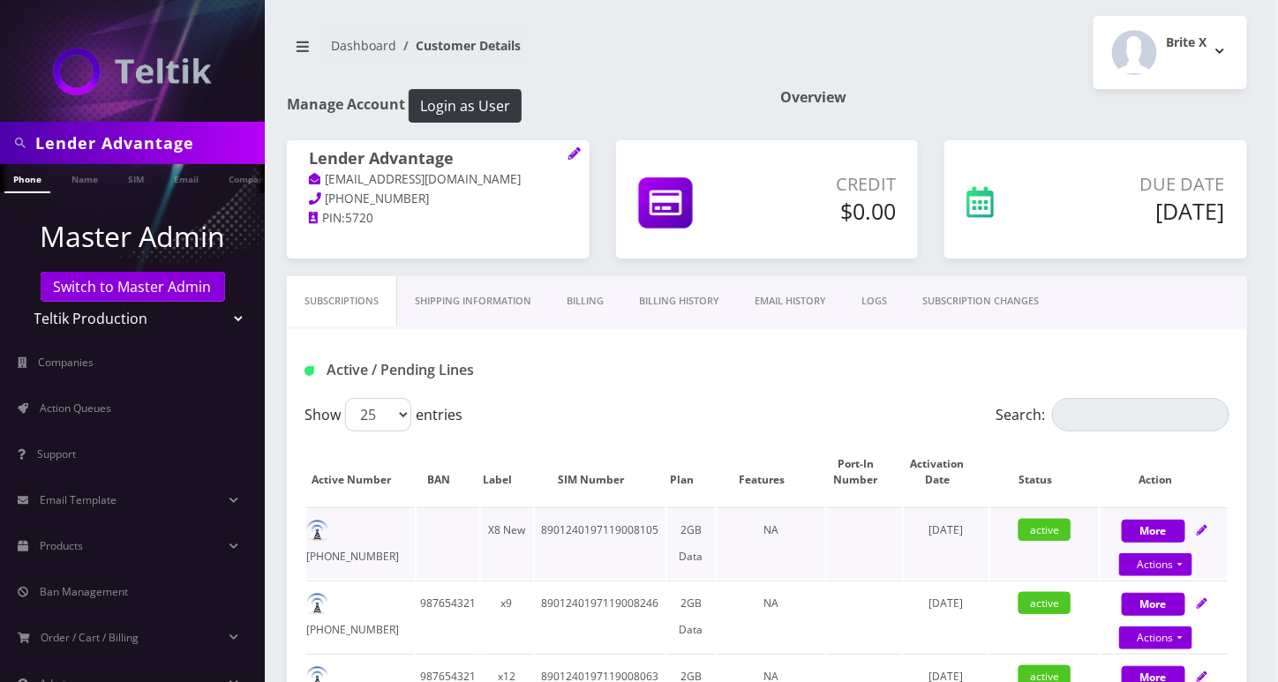
click at [593, 530] on td "8901240197119008105" at bounding box center [600, 542] width 131 height 71
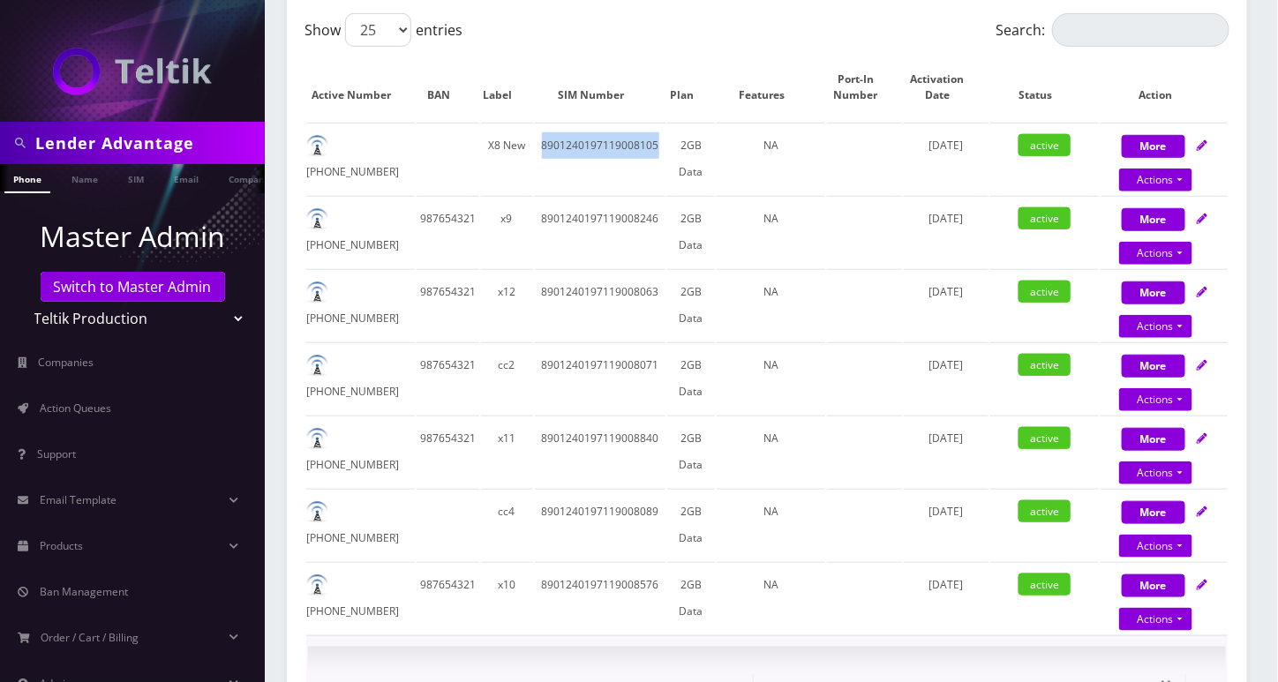
scroll to position [0, 0]
